Goal: Information Seeking & Learning: Learn about a topic

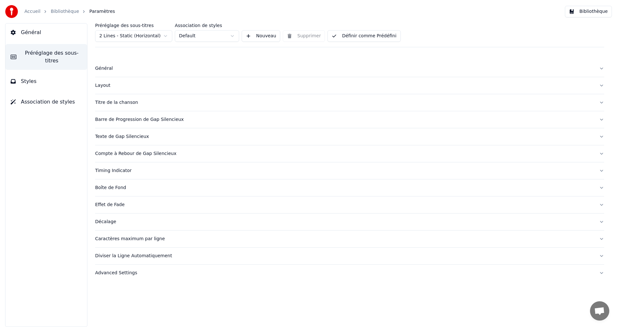
drag, startPoint x: 354, startPoint y: 32, endPoint x: 521, endPoint y: 38, distance: 167.5
click at [354, 32] on button "Définir comme Prédéfini" at bounding box center [363, 36] width 73 height 12
drag, startPoint x: 28, startPoint y: 37, endPoint x: 32, endPoint y: 49, distance: 12.2
click at [28, 37] on button "Général" at bounding box center [46, 32] width 82 height 18
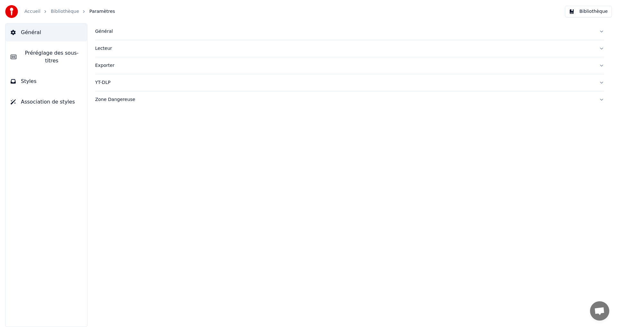
click at [592, 5] on div "Accueil Bibliothèque Paramètres Bibliothèque" at bounding box center [308, 11] width 617 height 23
click at [592, 10] on button "Bibliothèque" at bounding box center [588, 12] width 47 height 12
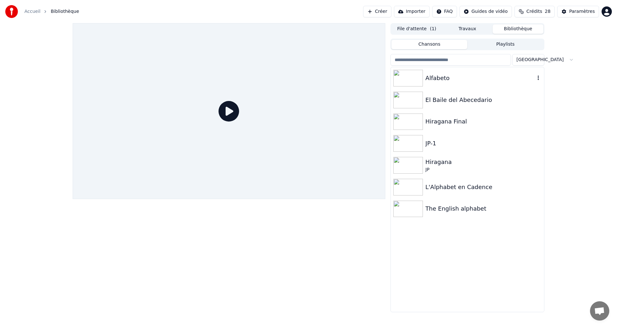
click at [448, 83] on div "Alfabeto" at bounding box center [467, 78] width 153 height 22
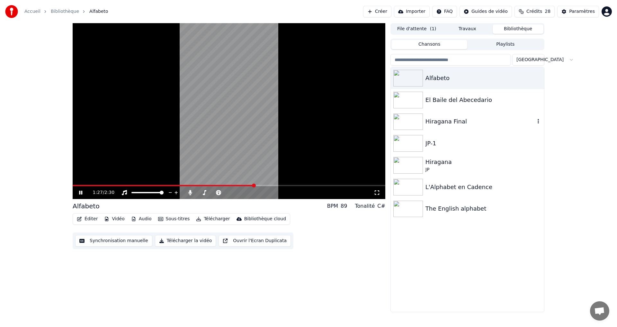
click at [498, 120] on div "Hiragana Final" at bounding box center [480, 121] width 110 height 9
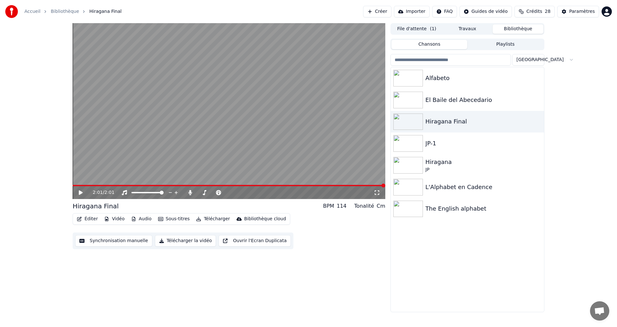
click at [84, 186] on div "2:01 / 2:01" at bounding box center [229, 192] width 313 height 13
click at [80, 185] on span at bounding box center [229, 185] width 313 height 1
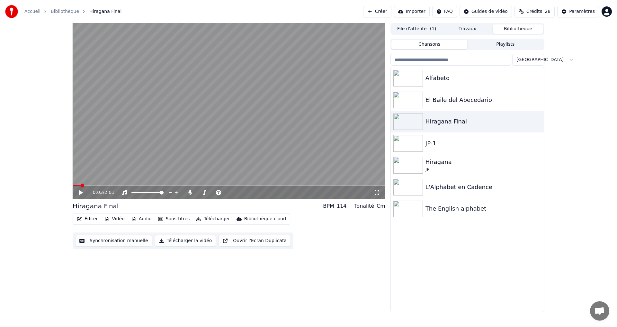
click at [81, 193] on icon at bounding box center [81, 192] width 4 height 4
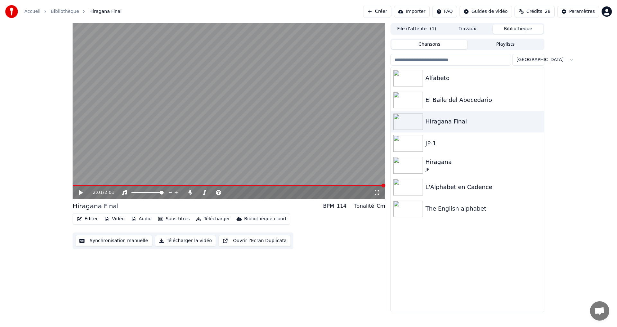
click at [85, 186] on div "2:01 / 2:01" at bounding box center [229, 192] width 313 height 13
click at [86, 185] on span at bounding box center [229, 185] width 313 height 1
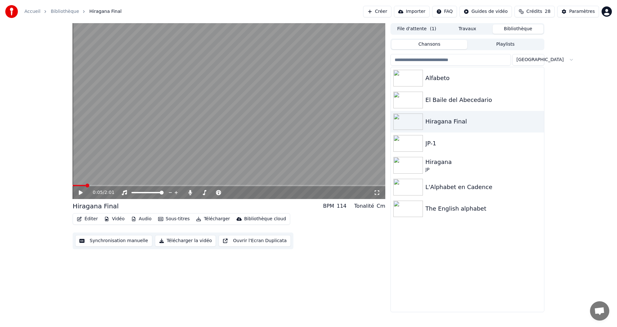
click at [82, 193] on icon at bounding box center [81, 192] width 4 height 4
